Goal: Task Accomplishment & Management: Complete application form

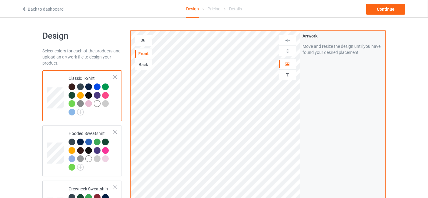
scroll to position [90, 0]
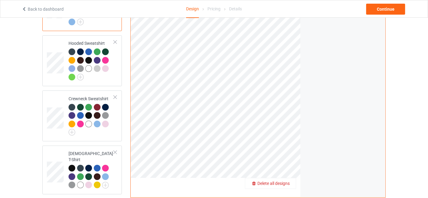
click at [290, 181] on span "Delete all designs" at bounding box center [273, 183] width 32 height 5
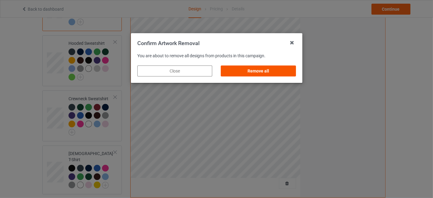
click at [256, 69] on div "Remove all" at bounding box center [258, 71] width 75 height 11
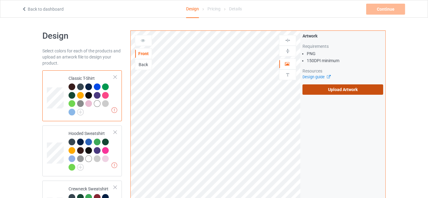
scroll to position [0, 0]
click at [340, 91] on label "Upload Artwork" at bounding box center [343, 89] width 81 height 10
click at [0, 0] on input "Upload Artwork" at bounding box center [0, 0] width 0 height 0
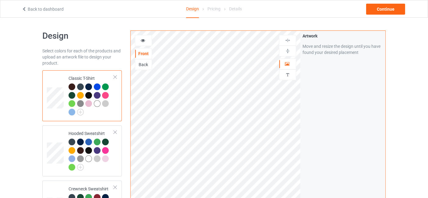
click at [144, 40] on icon at bounding box center [142, 39] width 5 height 4
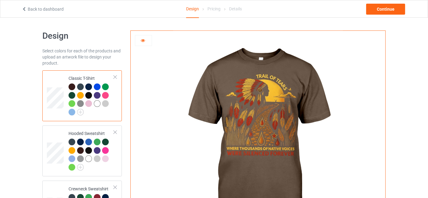
click at [80, 86] on div at bounding box center [80, 86] width 7 height 7
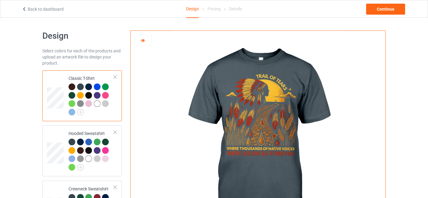
click at [90, 87] on div at bounding box center [88, 86] width 7 height 7
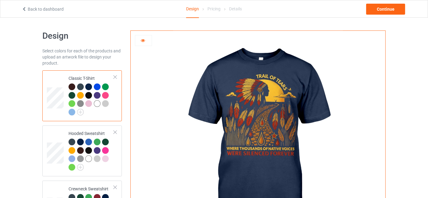
click at [98, 86] on div at bounding box center [97, 86] width 7 height 7
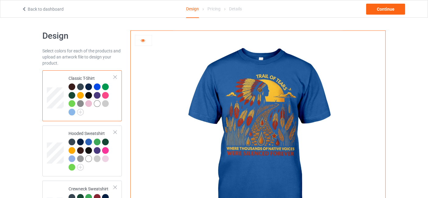
click at [108, 86] on div at bounding box center [105, 86] width 7 height 7
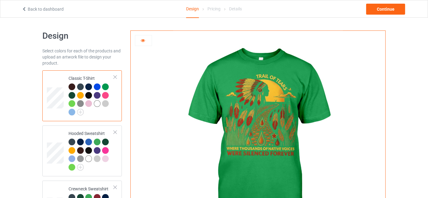
click at [72, 95] on div at bounding box center [72, 95] width 7 height 7
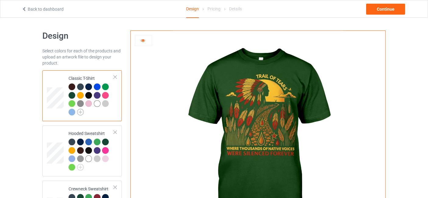
click at [82, 114] on img at bounding box center [80, 112] width 7 height 7
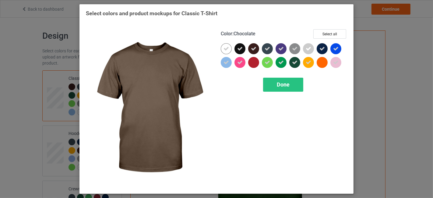
click at [255, 48] on icon at bounding box center [253, 48] width 5 height 5
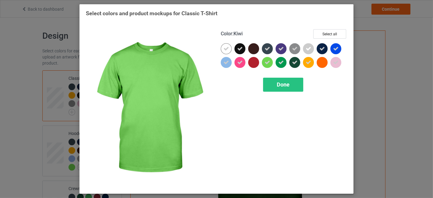
click at [267, 63] on icon at bounding box center [267, 62] width 5 height 5
click at [283, 86] on span "Done" at bounding box center [283, 84] width 13 height 6
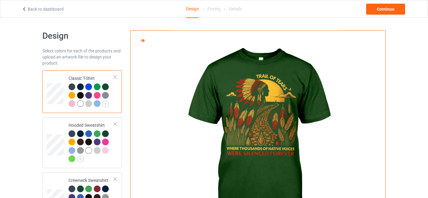
click at [98, 86] on div at bounding box center [97, 86] width 7 height 7
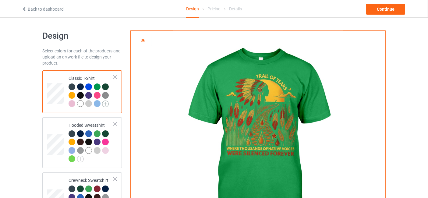
click at [108, 101] on img at bounding box center [105, 104] width 7 height 7
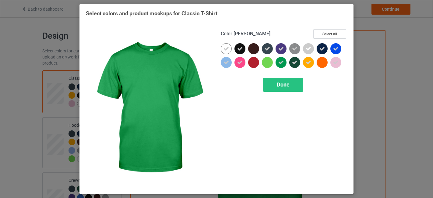
drag, startPoint x: 280, startPoint y: 62, endPoint x: 281, endPoint y: 67, distance: 5.3
click at [280, 62] on icon at bounding box center [281, 62] width 5 height 5
click at [279, 82] on span "Done" at bounding box center [283, 84] width 13 height 6
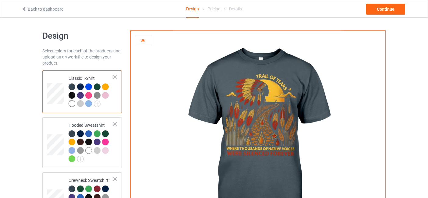
click at [105, 86] on div at bounding box center [105, 86] width 7 height 7
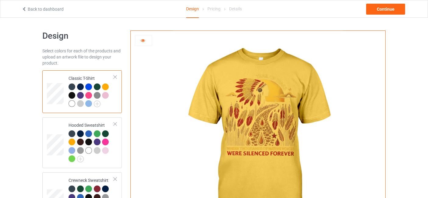
click at [74, 95] on div at bounding box center [72, 95] width 7 height 7
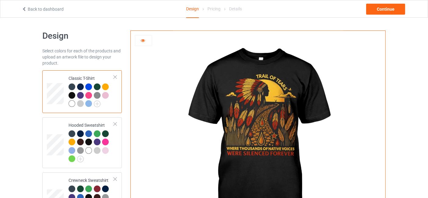
click at [79, 95] on div at bounding box center [80, 95] width 7 height 7
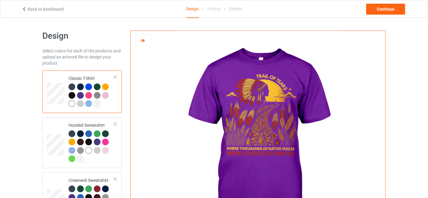
click at [87, 96] on div at bounding box center [88, 95] width 7 height 7
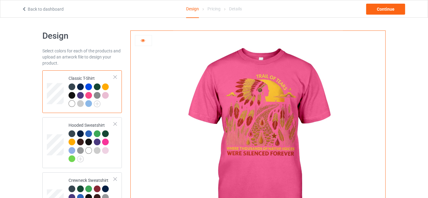
click at [98, 95] on img at bounding box center [97, 95] width 7 height 7
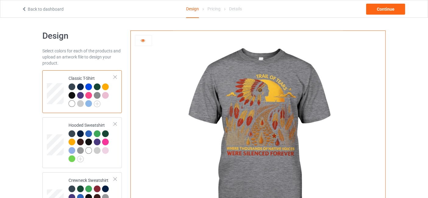
click at [104, 94] on div at bounding box center [105, 95] width 7 height 7
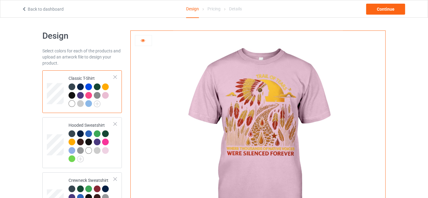
click at [70, 104] on div at bounding box center [72, 103] width 7 height 7
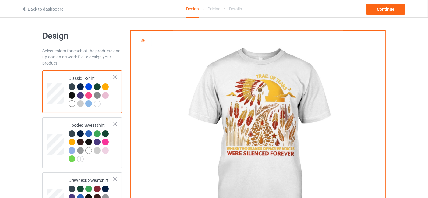
click at [87, 103] on div at bounding box center [88, 103] width 7 height 7
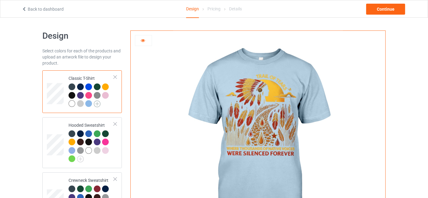
click at [97, 103] on img at bounding box center [97, 104] width 7 height 7
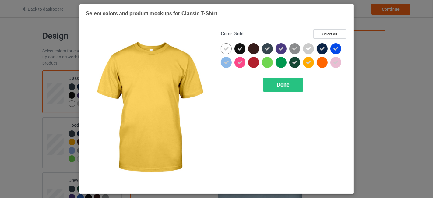
click at [304, 66] on div at bounding box center [310, 64] width 14 height 14
click at [305, 64] on div at bounding box center [308, 62] width 11 height 11
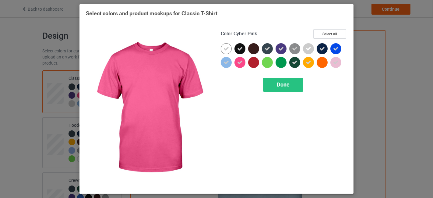
drag, startPoint x: 240, startPoint y: 64, endPoint x: 230, endPoint y: 66, distance: 10.2
click at [239, 65] on icon at bounding box center [239, 62] width 5 height 5
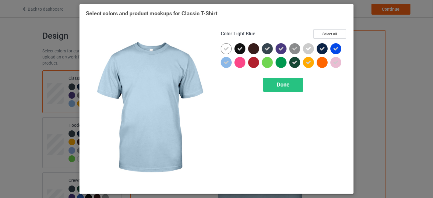
click at [225, 64] on icon at bounding box center [226, 62] width 5 height 5
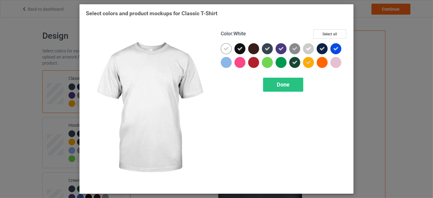
click at [222, 48] on div at bounding box center [226, 48] width 11 height 11
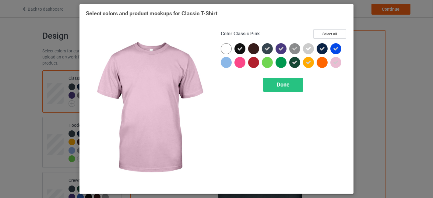
click at [337, 63] on icon at bounding box center [335, 62] width 5 height 5
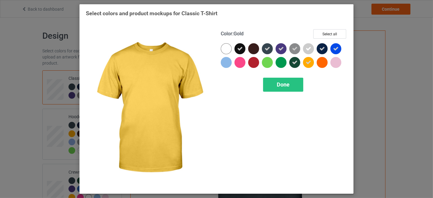
click at [308, 62] on icon at bounding box center [308, 62] width 5 height 5
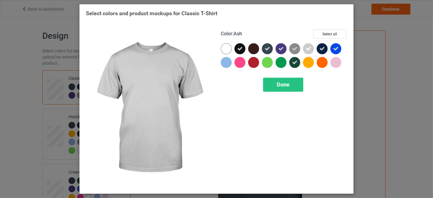
drag, startPoint x: 308, startPoint y: 47, endPoint x: 299, endPoint y: 49, distance: 9.0
click at [307, 47] on icon at bounding box center [308, 48] width 5 height 5
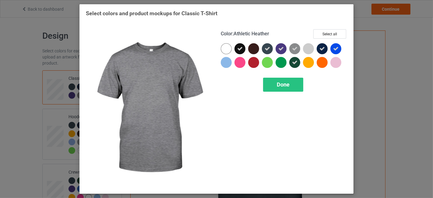
click at [297, 47] on icon at bounding box center [294, 48] width 5 height 5
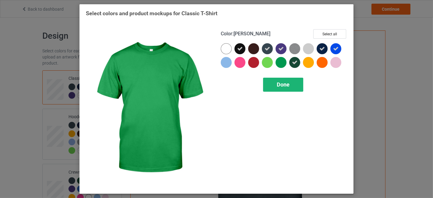
click at [283, 83] on span "Done" at bounding box center [283, 84] width 13 height 6
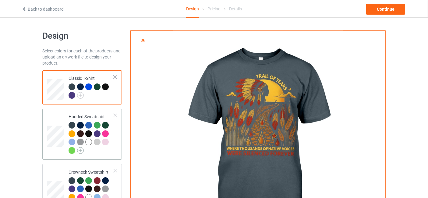
click at [77, 151] on img at bounding box center [80, 150] width 7 height 7
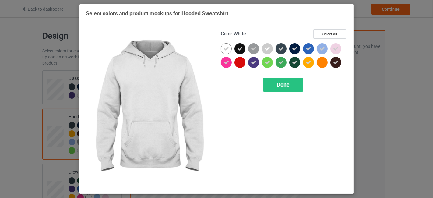
click at [226, 48] on icon at bounding box center [226, 48] width 5 height 5
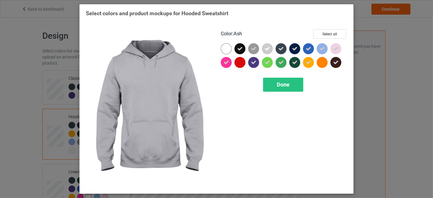
drag, startPoint x: 270, startPoint y: 48, endPoint x: 257, endPoint y: 48, distance: 13.7
click at [270, 48] on icon at bounding box center [267, 48] width 5 height 5
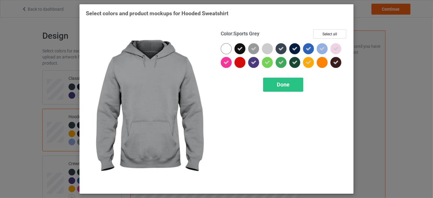
click at [253, 47] on icon at bounding box center [253, 48] width 5 height 5
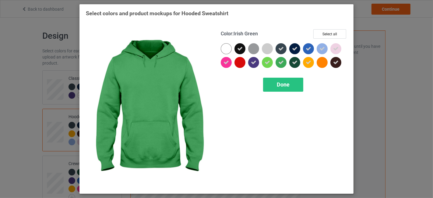
drag, startPoint x: 282, startPoint y: 63, endPoint x: 278, endPoint y: 63, distance: 4.3
click at [282, 63] on icon at bounding box center [281, 62] width 5 height 5
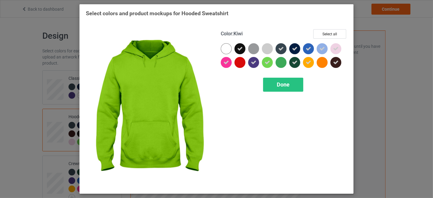
drag, startPoint x: 268, startPoint y: 62, endPoint x: 286, endPoint y: 61, distance: 18.4
click at [268, 62] on icon at bounding box center [267, 62] width 5 height 5
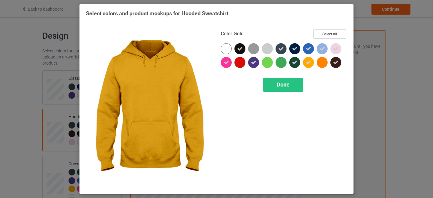
click at [310, 65] on div at bounding box center [308, 62] width 11 height 11
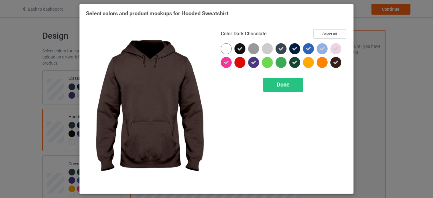
click at [336, 59] on div at bounding box center [336, 62] width 11 height 11
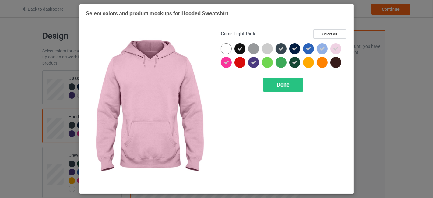
click at [336, 48] on icon at bounding box center [335, 48] width 5 height 5
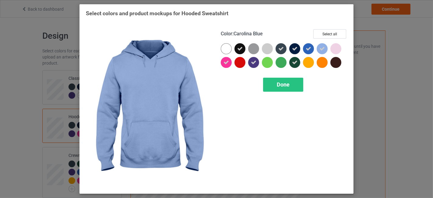
click at [325, 45] on div at bounding box center [322, 48] width 11 height 11
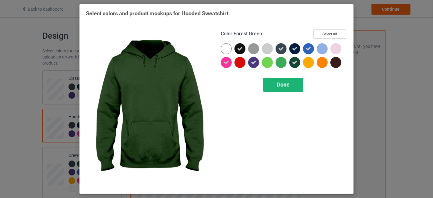
click at [292, 83] on div "Done" at bounding box center [283, 85] width 40 height 14
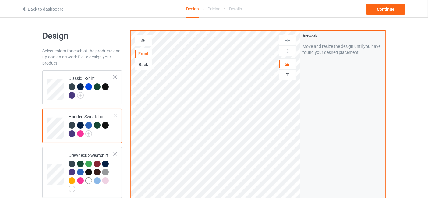
scroll to position [90, 0]
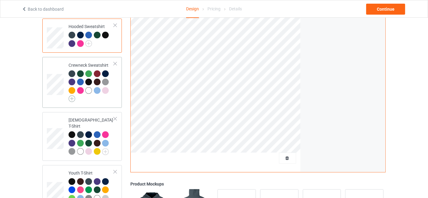
click at [71, 98] on img at bounding box center [72, 98] width 7 height 7
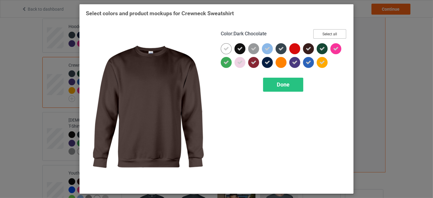
click at [338, 33] on button "Select all" at bounding box center [330, 33] width 33 height 9
click at [338, 33] on button "Reset to Default" at bounding box center [324, 33] width 44 height 9
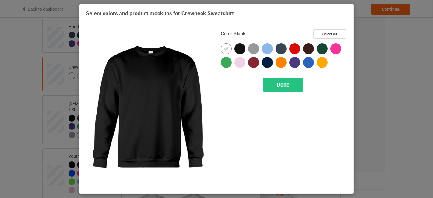
click at [237, 48] on div at bounding box center [240, 48] width 11 height 11
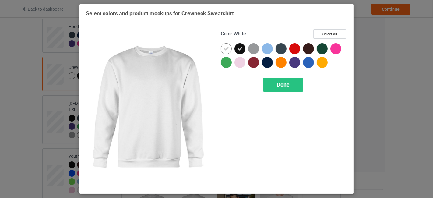
click at [228, 46] on icon at bounding box center [226, 48] width 5 height 5
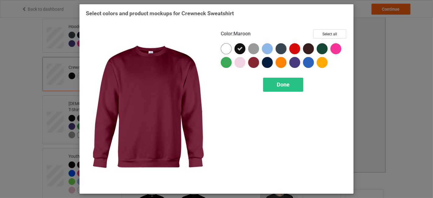
click at [255, 61] on div at bounding box center [253, 62] width 11 height 11
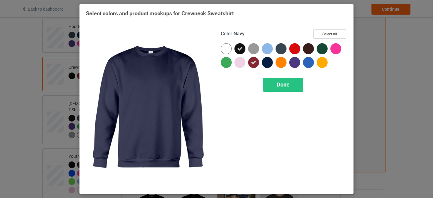
click at [266, 62] on div at bounding box center [267, 62] width 11 height 11
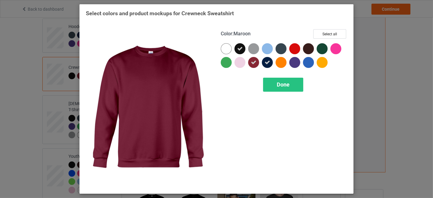
click at [254, 62] on icon at bounding box center [253, 62] width 5 height 5
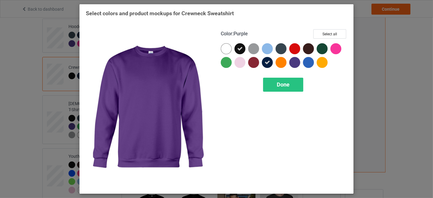
click at [295, 62] on div at bounding box center [294, 62] width 11 height 11
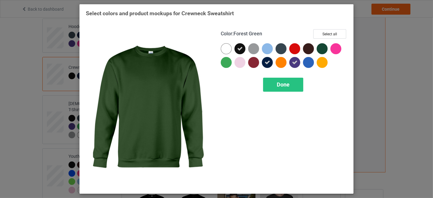
click at [319, 48] on div at bounding box center [322, 48] width 11 height 11
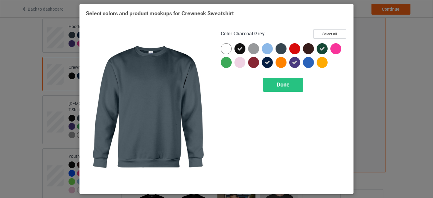
click at [280, 47] on div at bounding box center [281, 48] width 11 height 11
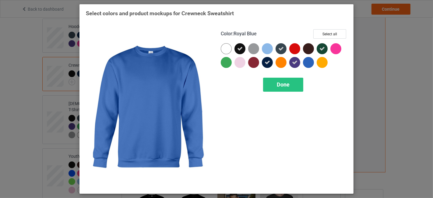
click at [306, 64] on div at bounding box center [308, 62] width 11 height 11
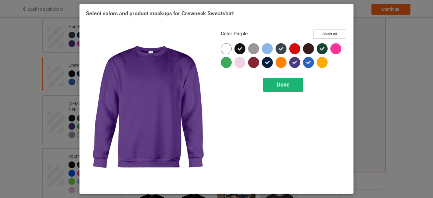
click at [292, 80] on div "Done" at bounding box center [283, 85] width 40 height 14
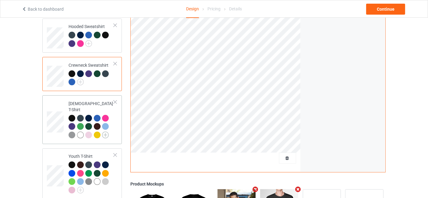
click at [105, 132] on img at bounding box center [105, 135] width 7 height 7
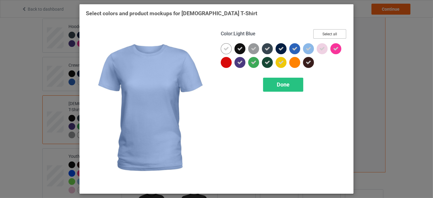
click at [338, 33] on button "Select all" at bounding box center [330, 33] width 33 height 9
click at [338, 33] on button "Reset to Default" at bounding box center [324, 33] width 44 height 9
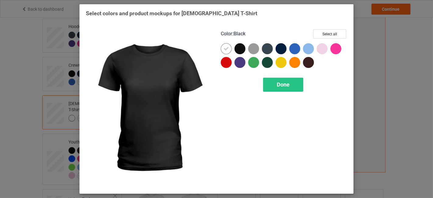
click at [241, 46] on div at bounding box center [240, 48] width 11 height 11
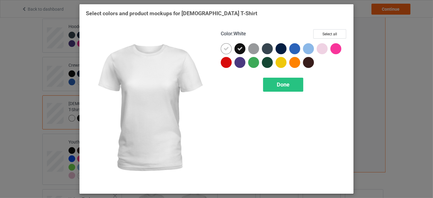
click at [225, 48] on icon at bounding box center [226, 48] width 5 height 5
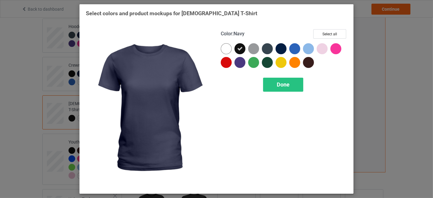
click at [282, 47] on div at bounding box center [281, 48] width 11 height 11
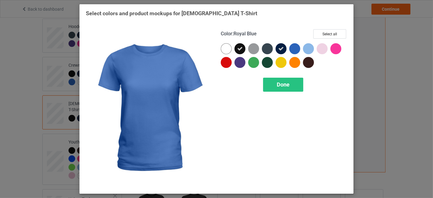
click at [292, 47] on div at bounding box center [294, 48] width 11 height 11
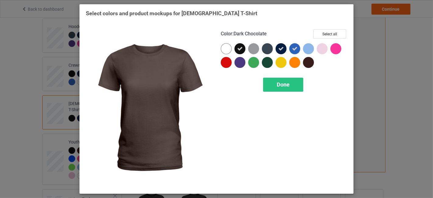
click at [310, 61] on div at bounding box center [308, 62] width 11 height 11
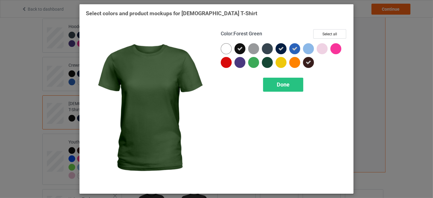
click at [270, 61] on div at bounding box center [267, 62] width 11 height 11
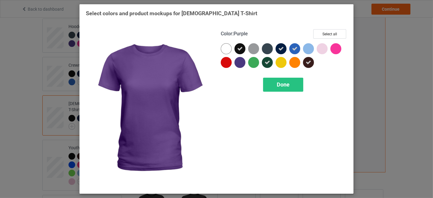
click at [240, 62] on div at bounding box center [240, 62] width 11 height 11
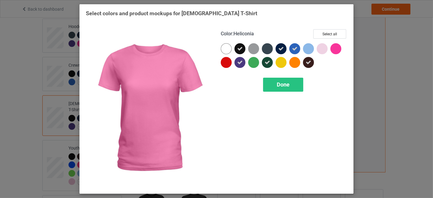
click at [335, 47] on div at bounding box center [336, 48] width 11 height 11
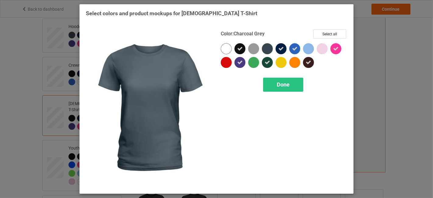
click at [267, 46] on div at bounding box center [267, 48] width 11 height 11
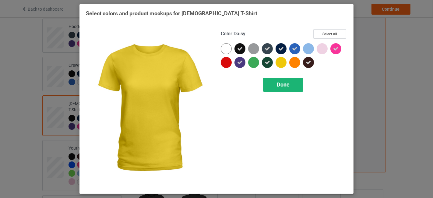
click at [282, 83] on span "Done" at bounding box center [283, 84] width 13 height 6
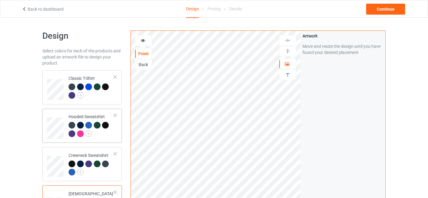
click at [81, 133] on div at bounding box center [80, 133] width 7 height 7
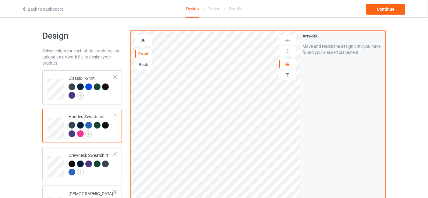
click at [144, 37] on icon at bounding box center [142, 39] width 5 height 4
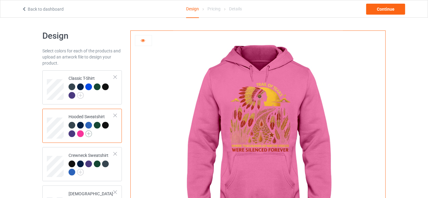
click at [91, 135] on img at bounding box center [88, 133] width 7 height 7
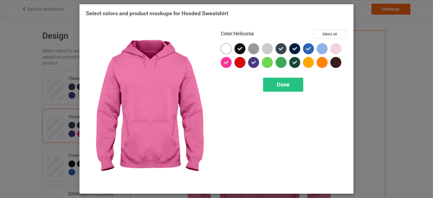
click at [228, 61] on icon at bounding box center [226, 62] width 5 height 5
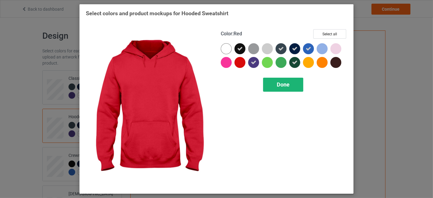
click at [286, 83] on span "Done" at bounding box center [283, 84] width 13 height 6
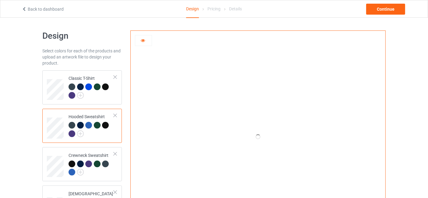
scroll to position [90, 0]
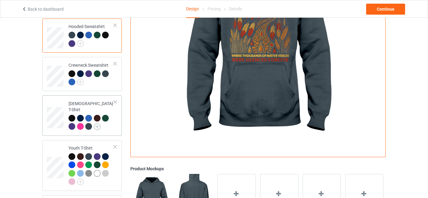
click at [97, 123] on img at bounding box center [97, 126] width 7 height 7
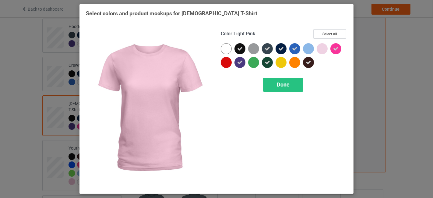
click at [330, 49] on div at bounding box center [324, 50] width 14 height 14
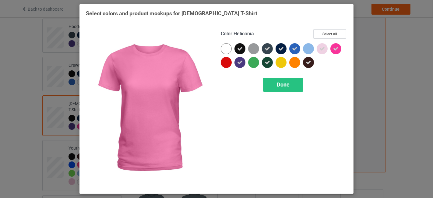
click at [336, 49] on icon at bounding box center [335, 48] width 5 height 5
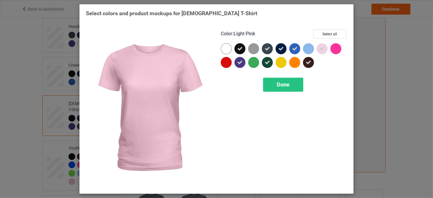
click at [325, 49] on div at bounding box center [322, 48] width 11 height 11
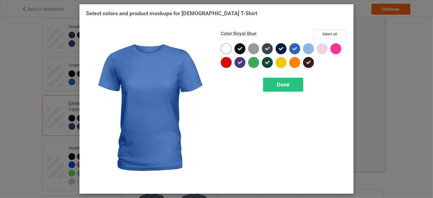
click at [298, 48] on div at bounding box center [294, 48] width 11 height 11
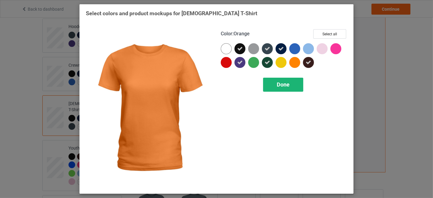
click at [286, 82] on span "Done" at bounding box center [283, 84] width 13 height 6
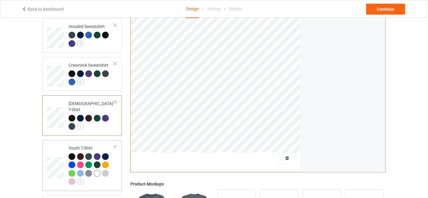
scroll to position [180, 0]
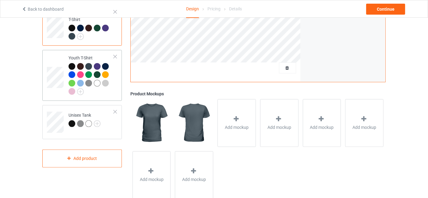
click at [75, 88] on div at bounding box center [73, 92] width 9 height 9
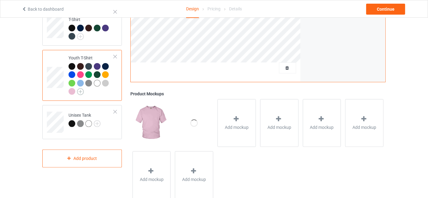
click at [81, 88] on img at bounding box center [80, 91] width 7 height 7
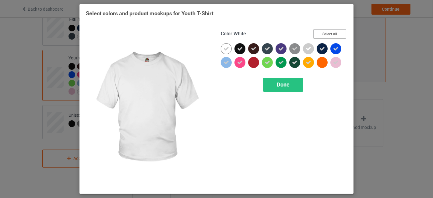
click at [320, 34] on button "Select all" at bounding box center [330, 33] width 33 height 9
click at [320, 34] on button "Reset to Default" at bounding box center [324, 33] width 44 height 9
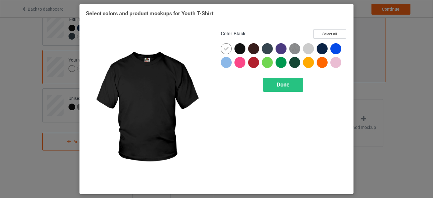
click at [235, 49] on div at bounding box center [240, 48] width 11 height 11
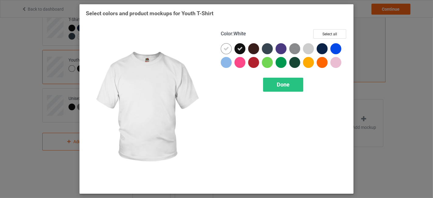
click at [222, 49] on div at bounding box center [226, 48] width 11 height 11
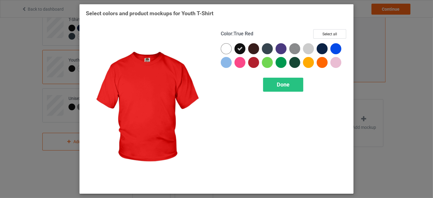
click at [251, 62] on div at bounding box center [253, 62] width 11 height 11
click at [253, 61] on icon at bounding box center [253, 62] width 5 height 5
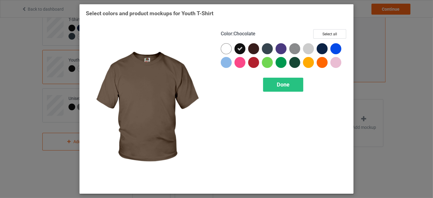
drag, startPoint x: 253, startPoint y: 48, endPoint x: 263, endPoint y: 47, distance: 10.1
click at [253, 48] on div at bounding box center [253, 48] width 11 height 11
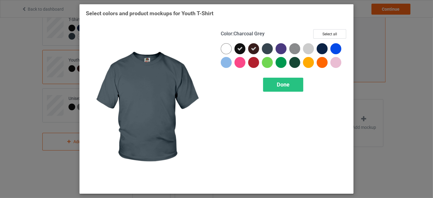
click at [264, 47] on div at bounding box center [267, 48] width 11 height 11
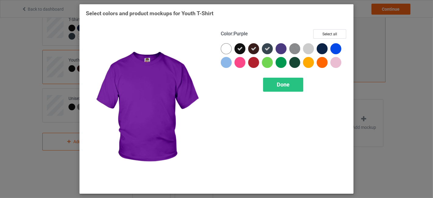
click at [281, 49] on div at bounding box center [281, 48] width 11 height 11
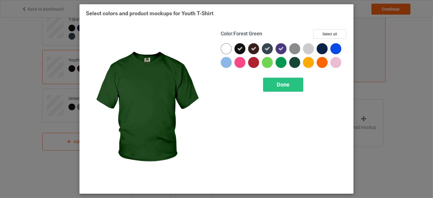
drag, startPoint x: 293, startPoint y: 61, endPoint x: 311, endPoint y: 50, distance: 21.9
click at [293, 61] on div at bounding box center [294, 62] width 11 height 11
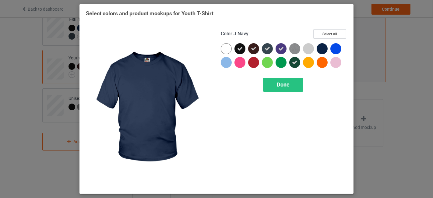
click at [322, 44] on div at bounding box center [322, 48] width 11 height 11
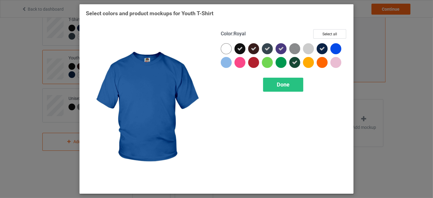
click at [339, 46] on div at bounding box center [336, 48] width 11 height 11
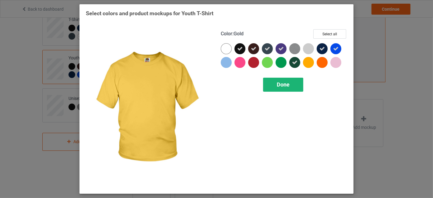
click at [286, 80] on div "Done" at bounding box center [283, 85] width 40 height 14
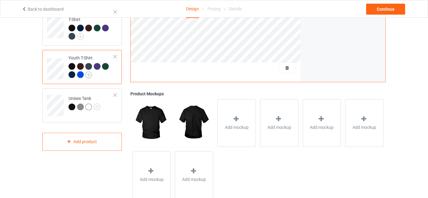
click at [87, 72] on img at bounding box center [88, 75] width 7 height 7
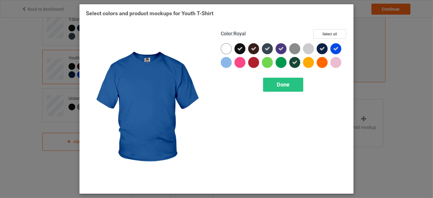
click at [336, 51] on icon at bounding box center [335, 48] width 5 height 5
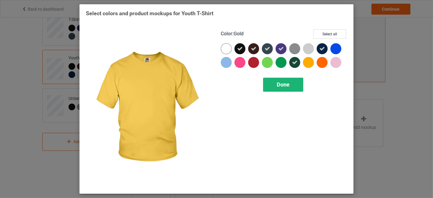
click at [289, 83] on span "Done" at bounding box center [283, 84] width 13 height 6
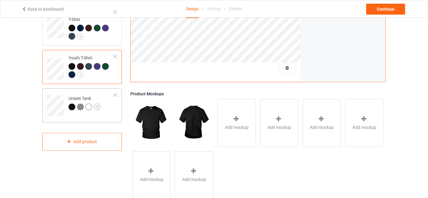
click at [98, 104] on img at bounding box center [97, 107] width 7 height 7
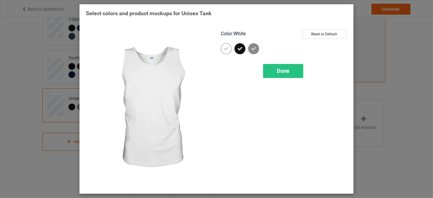
click at [228, 48] on icon at bounding box center [226, 48] width 5 height 5
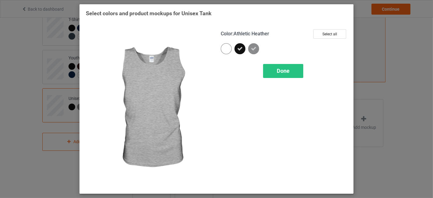
click at [259, 47] on img at bounding box center [253, 48] width 11 height 11
click at [281, 73] on span "Done" at bounding box center [283, 71] width 13 height 6
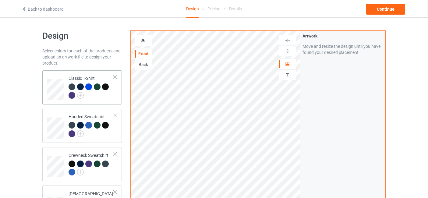
click at [90, 81] on div "Classic T-Shirt" at bounding box center [91, 86] width 45 height 23
click at [88, 86] on div at bounding box center [88, 86] width 7 height 7
click at [144, 41] on icon at bounding box center [142, 39] width 5 height 4
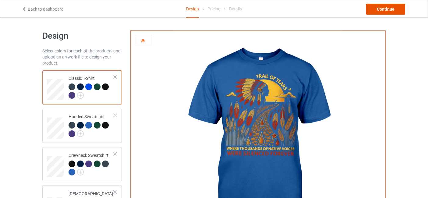
click at [388, 5] on div "Continue" at bounding box center [385, 9] width 39 height 11
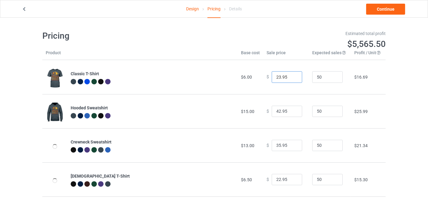
click at [292, 74] on input "23.95" at bounding box center [287, 77] width 30 height 12
type input "24.95"
click at [292, 74] on input "24.95" at bounding box center [287, 77] width 30 height 12
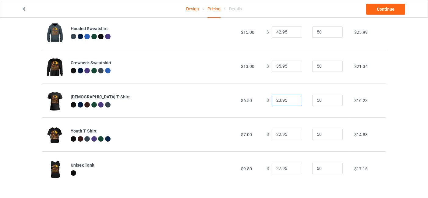
click at [292, 99] on input "23.95" at bounding box center [287, 101] width 30 height 12
type input "24.95"
click at [292, 99] on input "24.95" at bounding box center [287, 101] width 30 height 12
click at [293, 133] on input "23.95" at bounding box center [287, 135] width 30 height 12
type input "24.95"
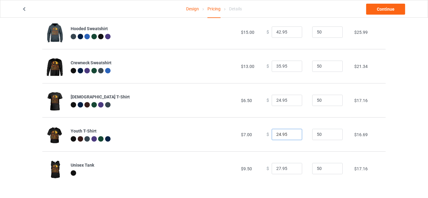
click at [293, 133] on input "24.95" at bounding box center [287, 135] width 30 height 12
click at [397, 9] on link "Continue" at bounding box center [385, 9] width 39 height 11
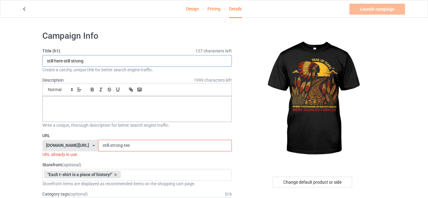
drag, startPoint x: 87, startPoint y: 62, endPoint x: 30, endPoint y: 70, distance: 57.9
type input "TRAIL OF TEARS"
drag, startPoint x: 138, startPoint y: 145, endPoint x: 99, endPoint y: 148, distance: 39.1
click at [99, 148] on div "[DOMAIN_NAME][URL] [DOMAIN_NAME][URL] [DOMAIN_NAME][URL] [DOMAIN_NAME][URL] 66b…" at bounding box center [137, 146] width 190 height 12
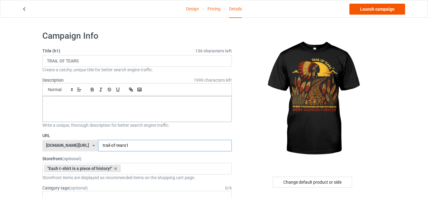
type input "trail-of-tears1"
click at [388, 10] on link "Launch campaign" at bounding box center [378, 9] width 56 height 11
